Goal: Task Accomplishment & Management: Manage account settings

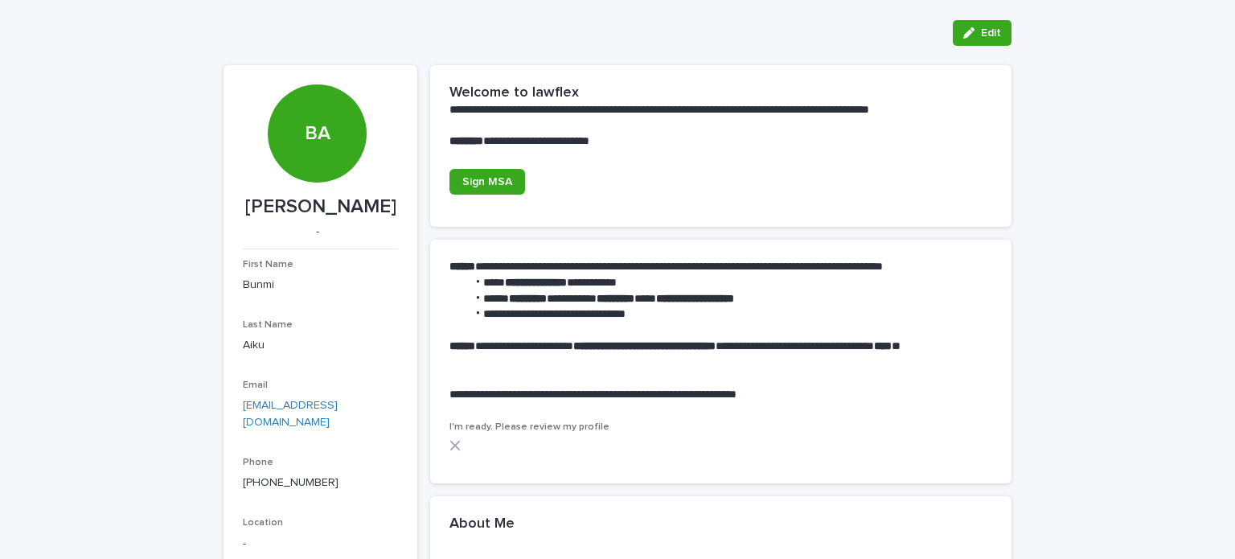
scroll to position [55, 0]
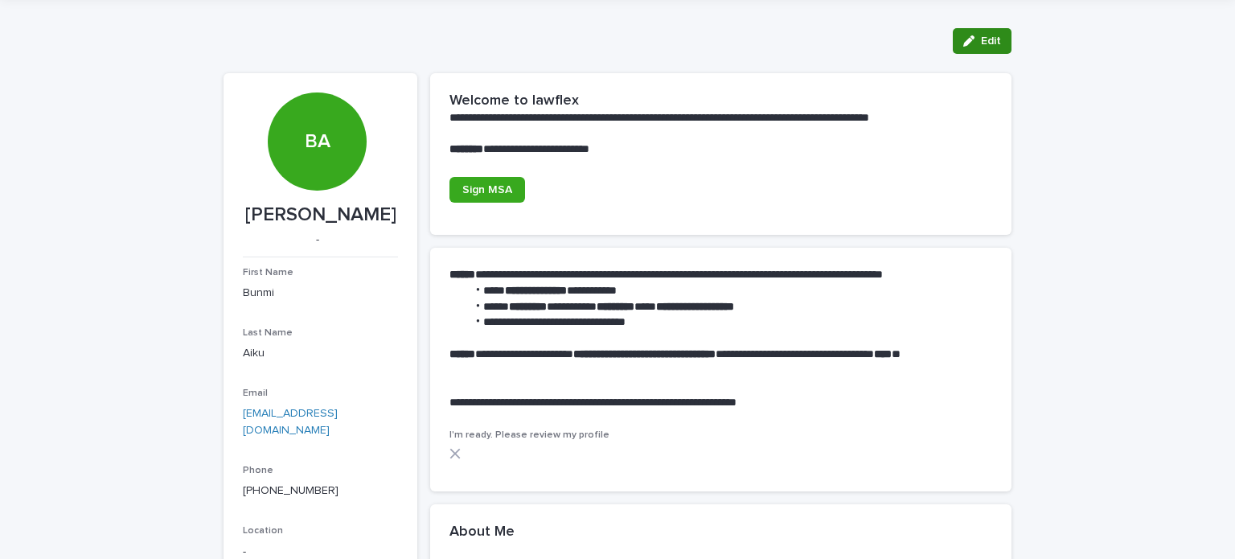
click at [984, 37] on span "Edit" at bounding box center [991, 40] width 20 height 11
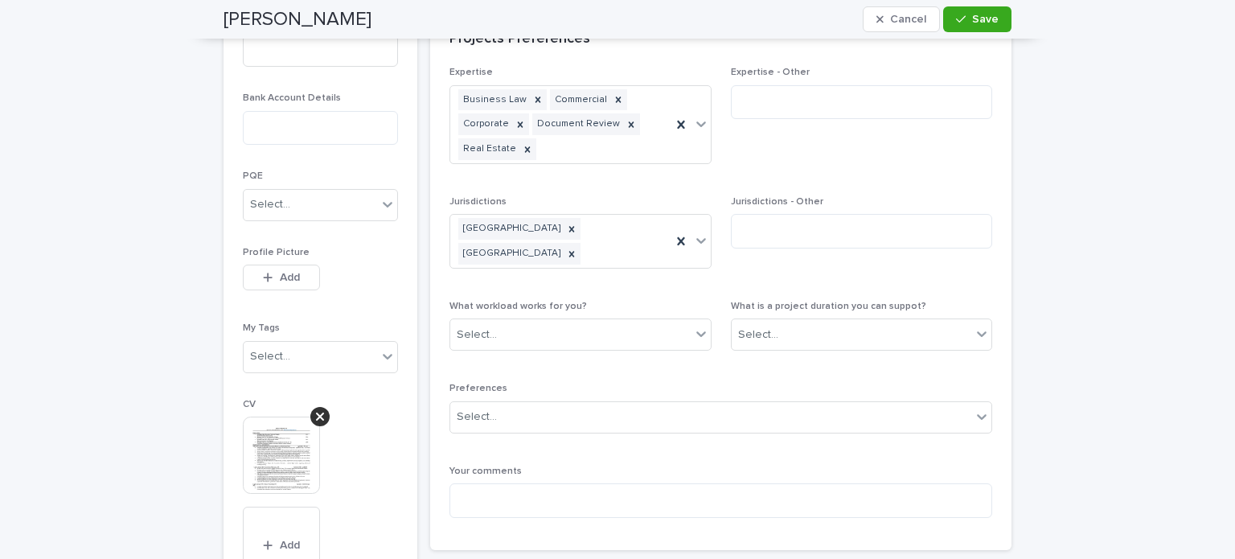
scroll to position [855, 0]
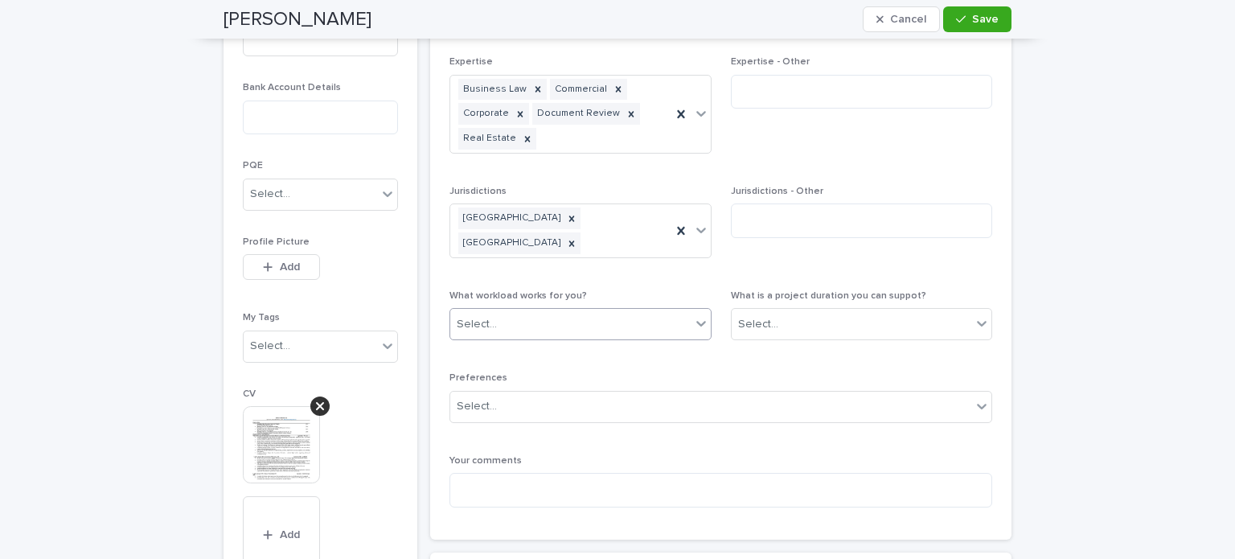
click at [696, 322] on icon at bounding box center [701, 325] width 10 height 6
click at [592, 369] on div "10-30 hours per week" at bounding box center [574, 363] width 260 height 28
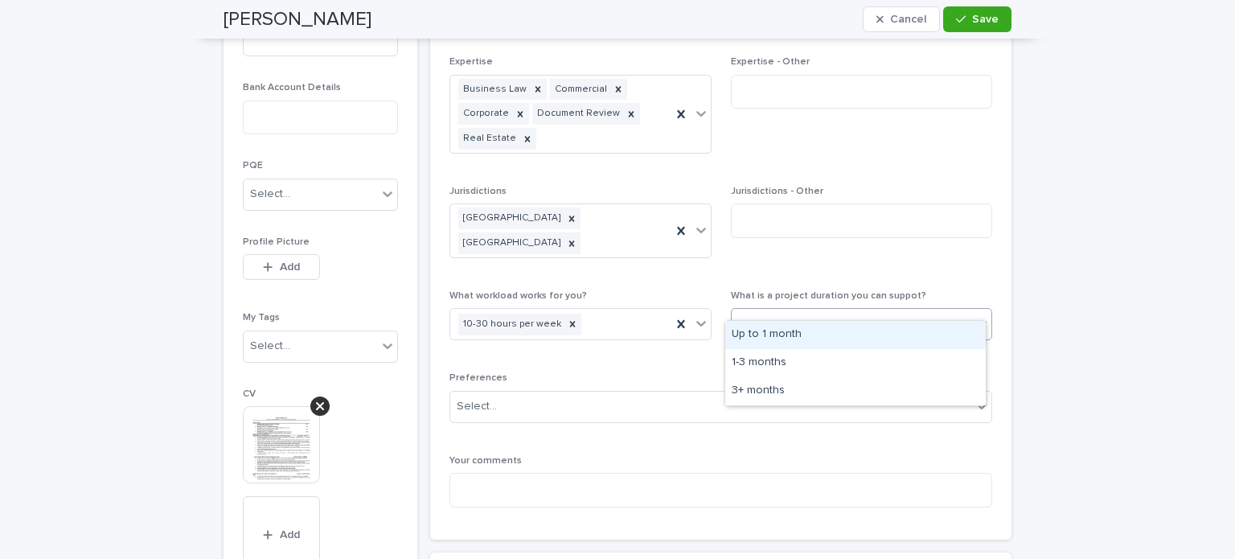
click at [974, 315] on icon at bounding box center [982, 323] width 16 height 16
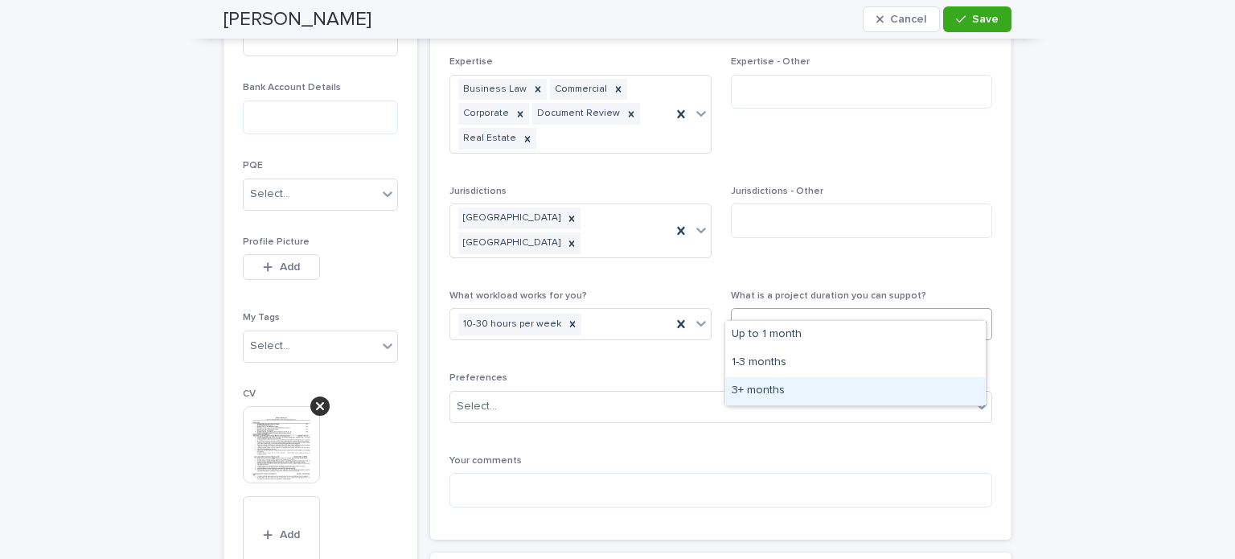
click at [810, 393] on div "3+ months" at bounding box center [855, 391] width 260 height 28
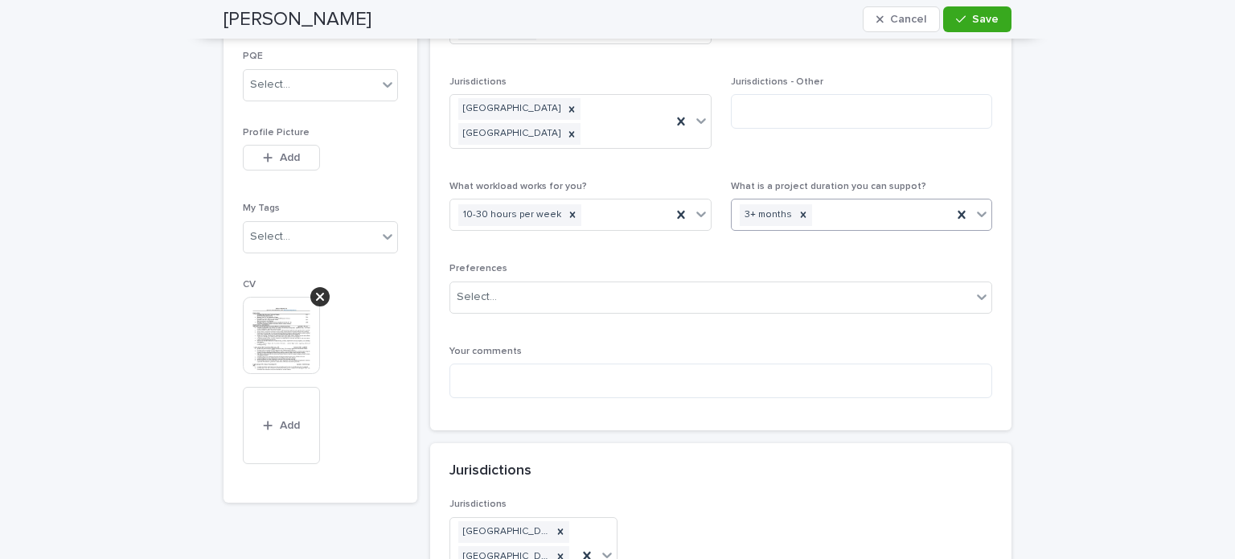
scroll to position [970, 0]
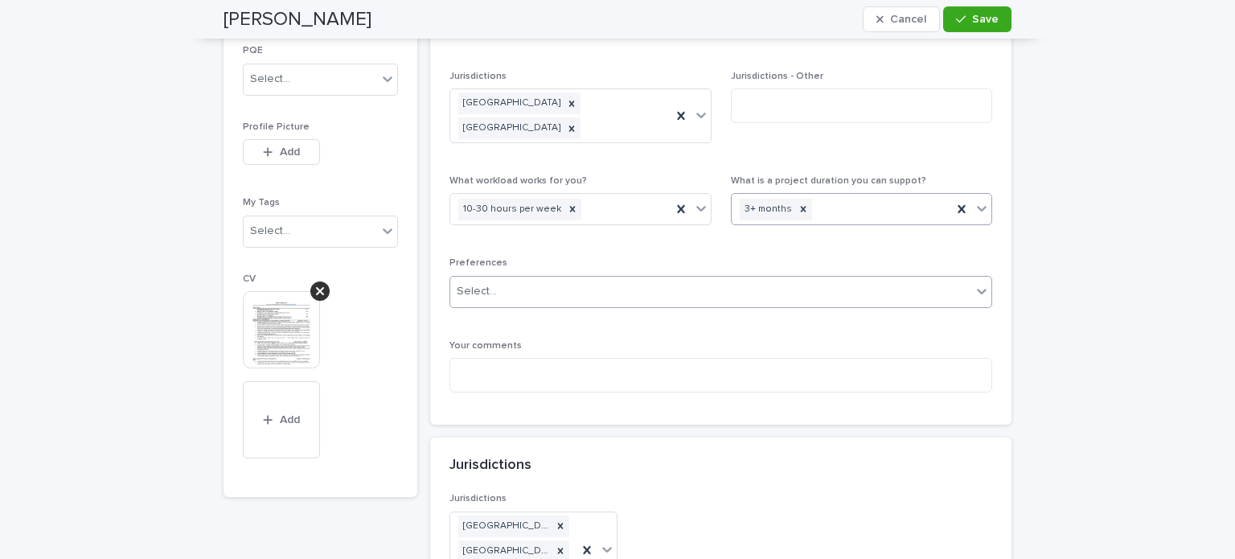
click at [974, 283] on icon at bounding box center [982, 291] width 16 height 16
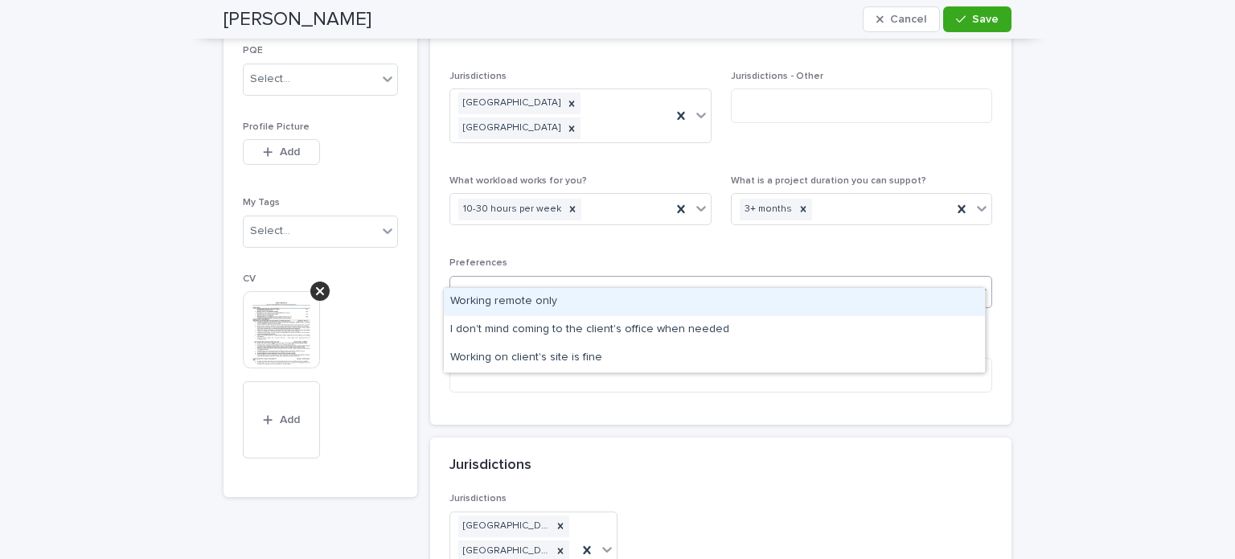
click at [788, 298] on div "Working remote only" at bounding box center [714, 302] width 541 height 28
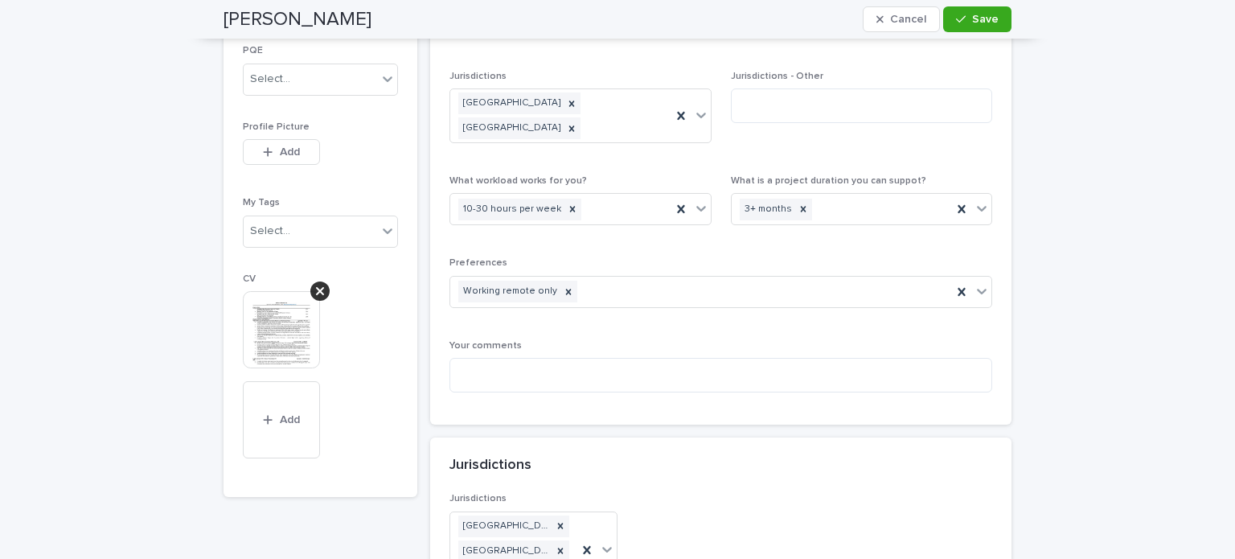
drag, startPoint x: 1220, startPoint y: 321, endPoint x: 1216, endPoint y: 353, distance: 32.4
click at [1216, 353] on div "**********" at bounding box center [617, 173] width 1235 height 2184
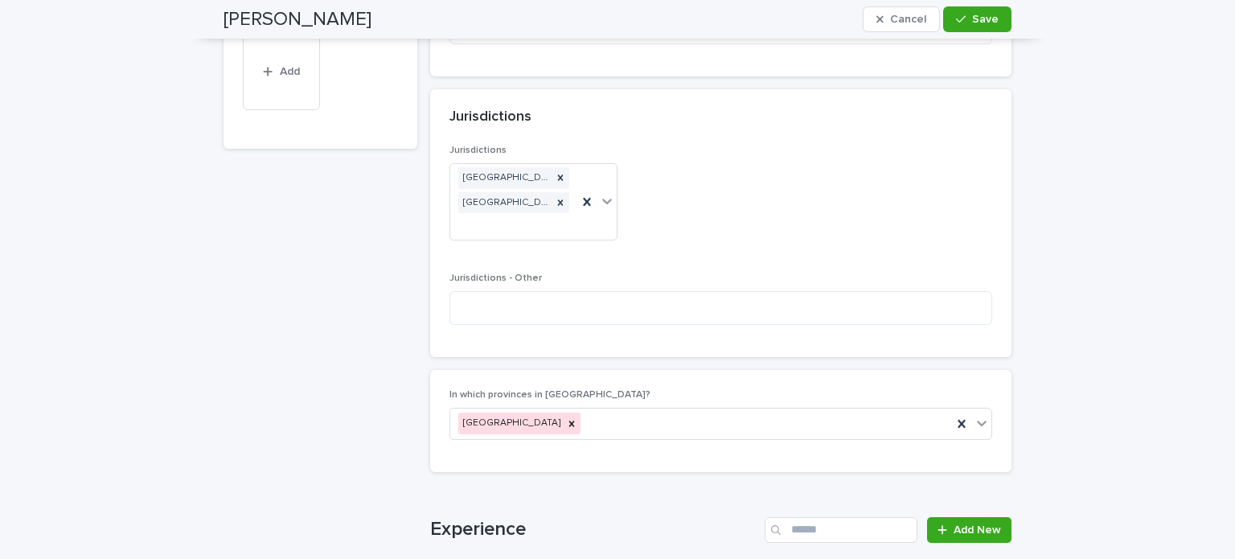
scroll to position [1288, 0]
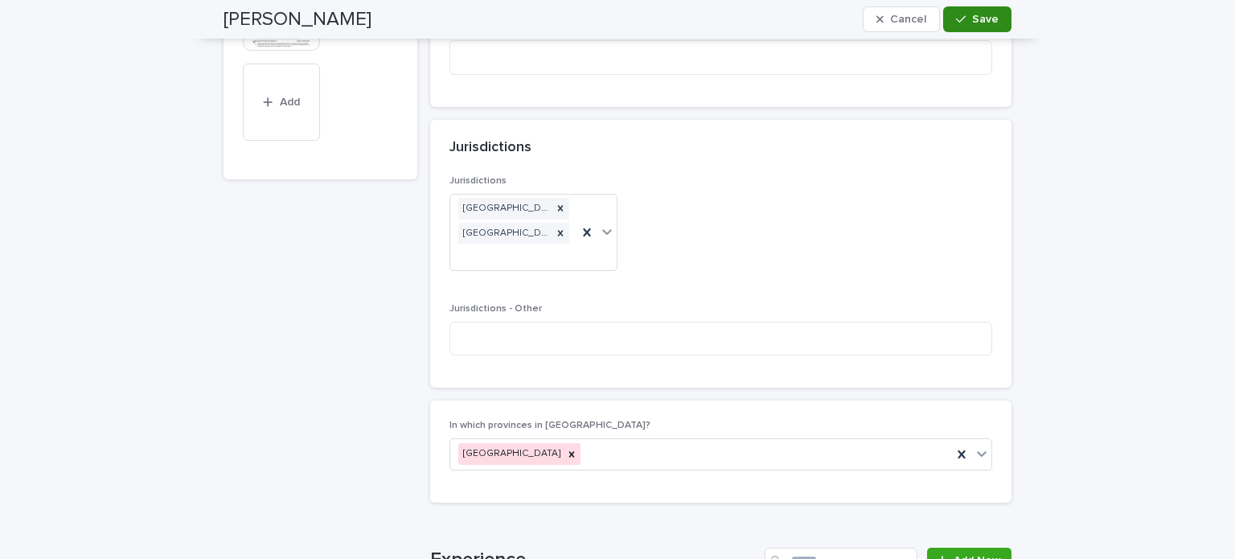
click at [991, 15] on span "Save" at bounding box center [985, 19] width 27 height 11
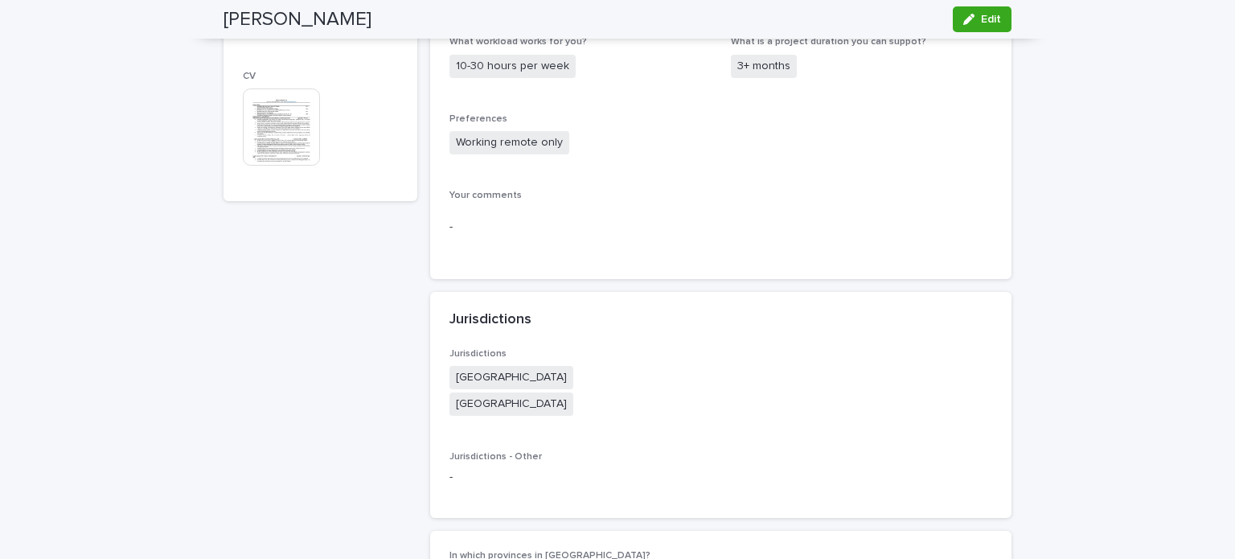
scroll to position [1075, 0]
